Goal: Task Accomplishment & Management: Manage account settings

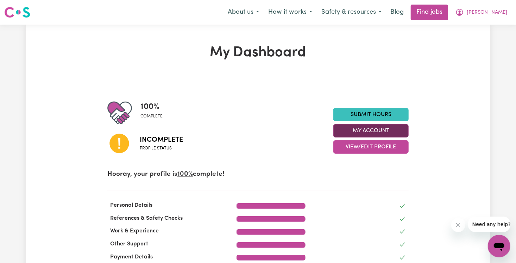
click at [394, 129] on button "My Account" at bounding box center [371, 130] width 75 height 13
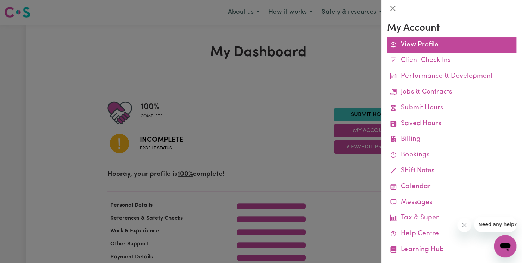
click at [414, 51] on link "View Profile" at bounding box center [451, 45] width 129 height 16
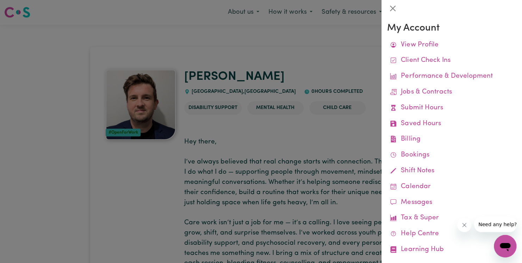
click at [312, 129] on div at bounding box center [261, 131] width 522 height 263
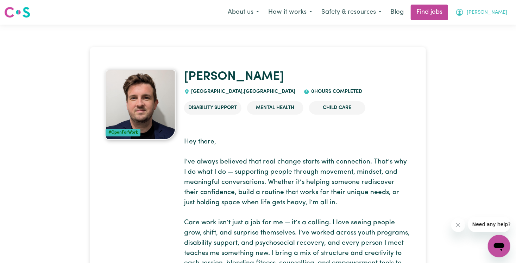
click at [464, 13] on icon "My Account" at bounding box center [460, 12] width 8 height 8
click at [479, 38] on link "My Dashboard" at bounding box center [484, 40] width 56 height 13
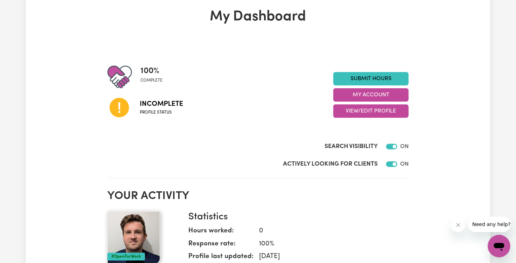
scroll to position [34, 0]
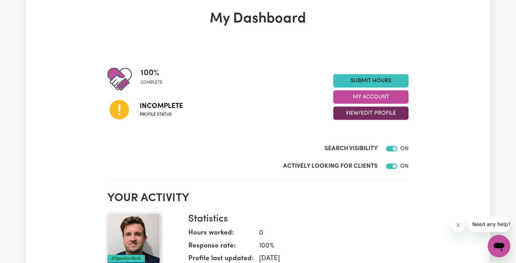
click at [386, 116] on button "View/Edit Profile" at bounding box center [371, 113] width 75 height 13
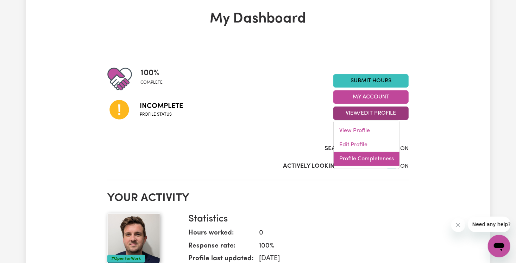
click at [362, 155] on link "Profile Completeness" at bounding box center [367, 159] width 66 height 14
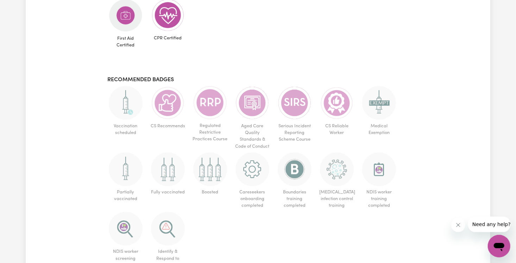
scroll to position [485, 0]
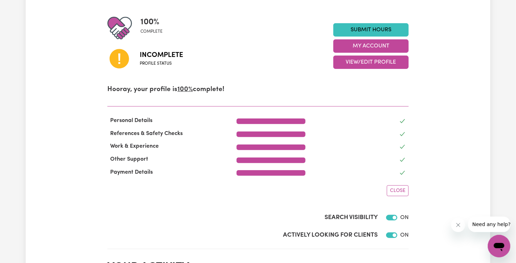
scroll to position [55, 0]
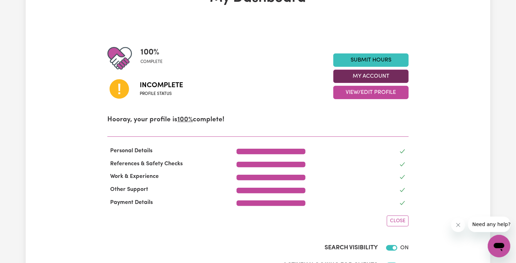
click at [378, 76] on button "My Account" at bounding box center [371, 76] width 75 height 13
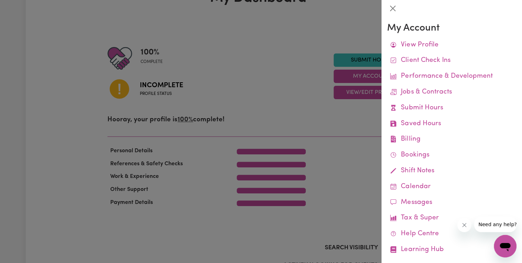
click at [316, 114] on div at bounding box center [261, 131] width 522 height 263
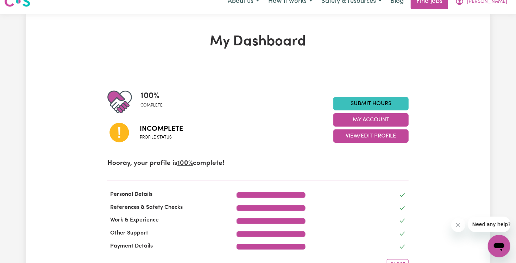
scroll to position [0, 0]
